Goal: Transaction & Acquisition: Purchase product/service

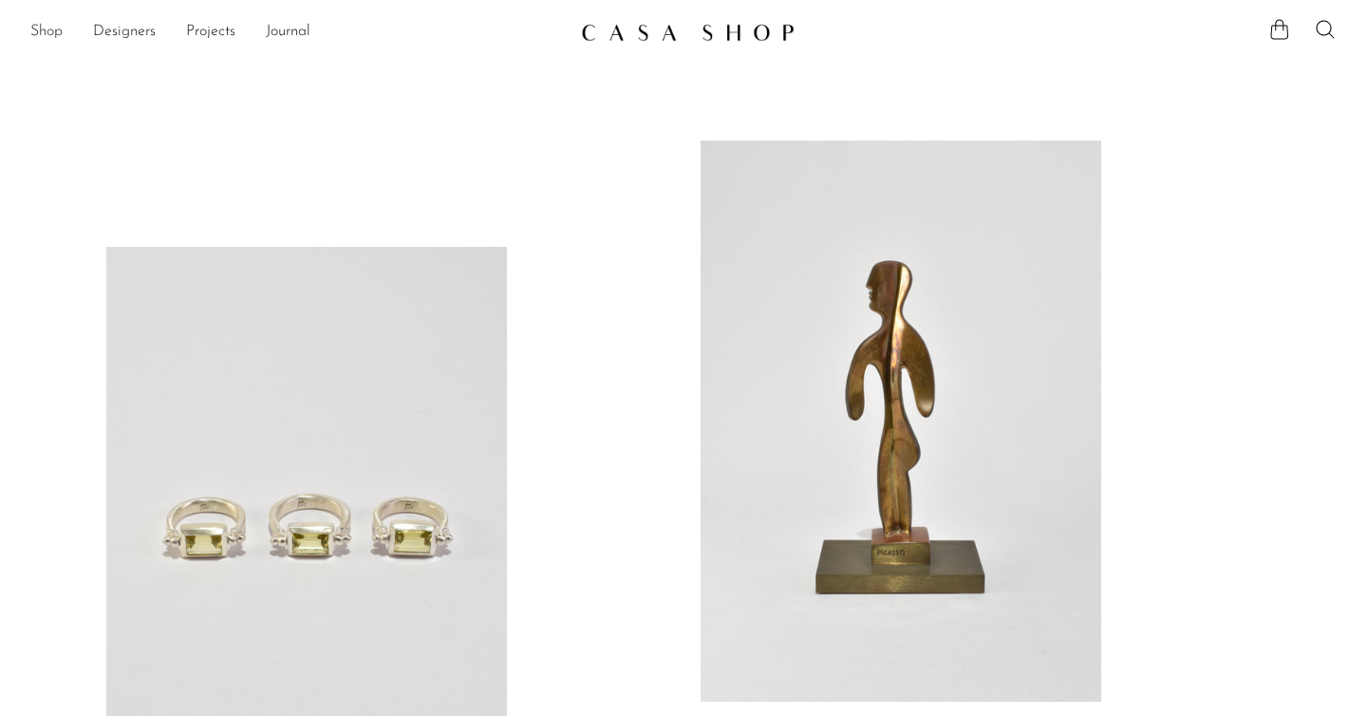
click at [43, 31] on link "Shop" at bounding box center [46, 32] width 32 height 25
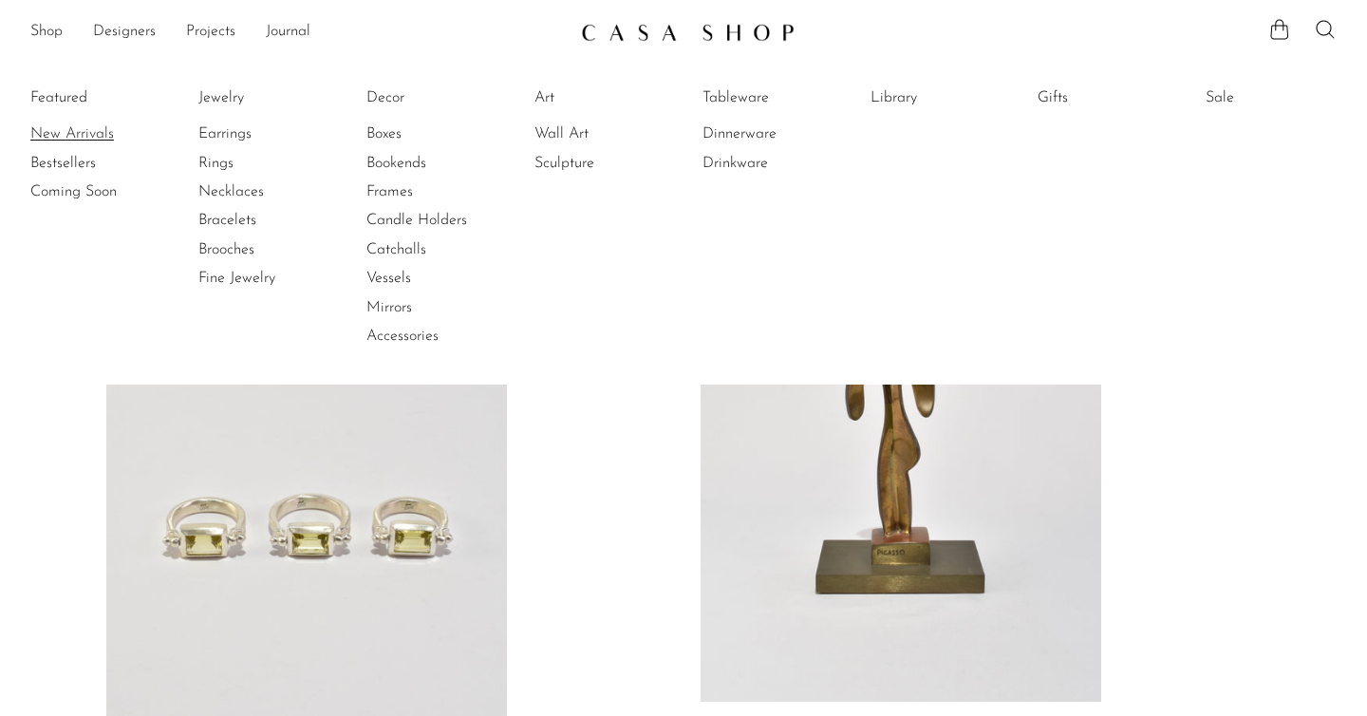
click at [62, 126] on link "New Arrivals" at bounding box center [101, 133] width 142 height 21
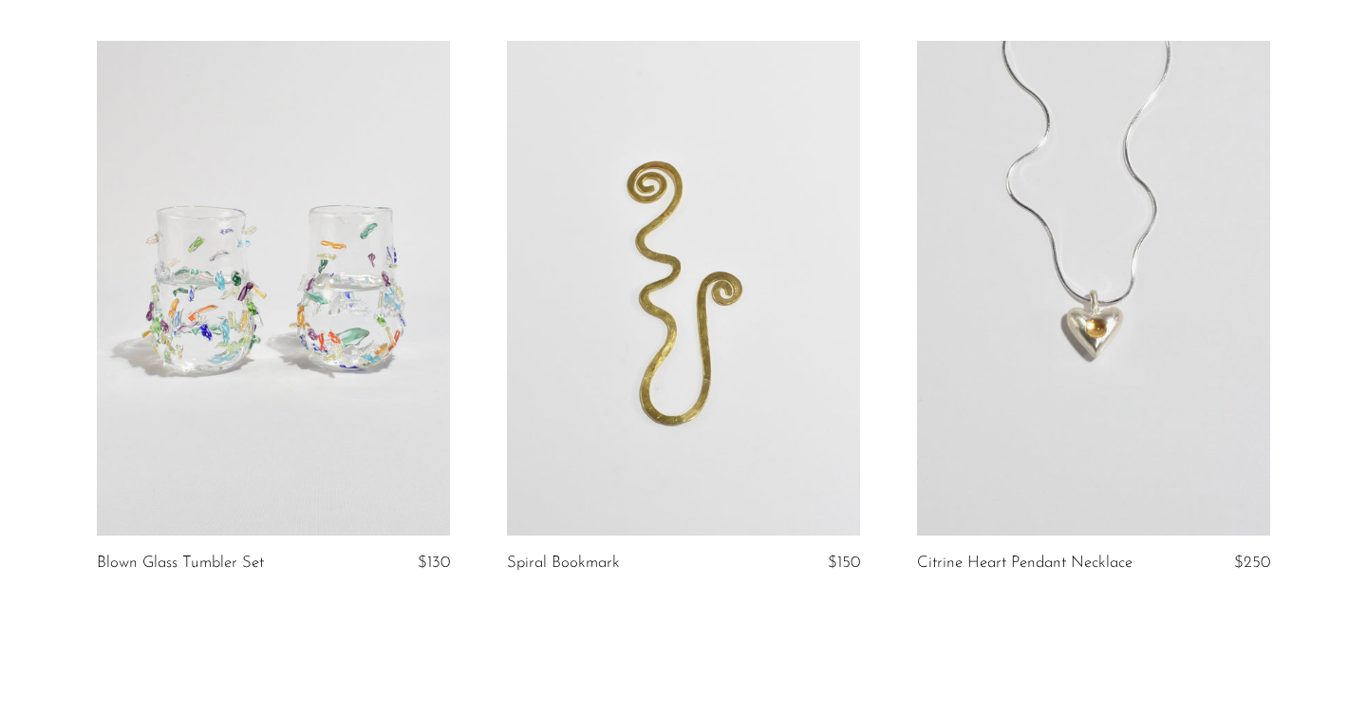
scroll to position [6856, 0]
